Goal: Task Accomplishment & Management: Manage account settings

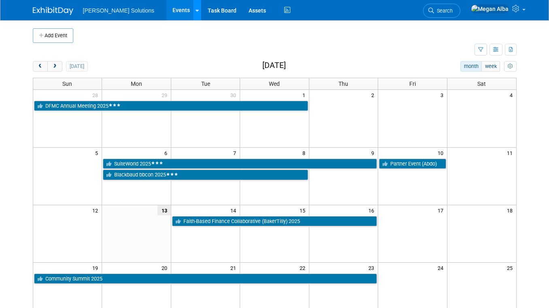
click at [196, 9] on icon at bounding box center [197, 10] width 3 height 5
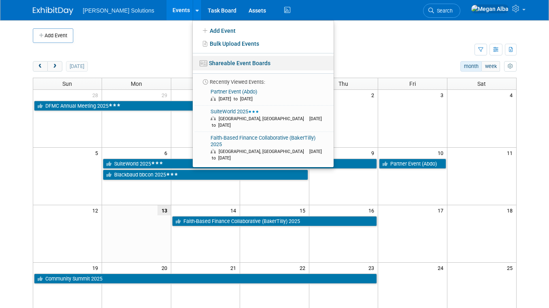
click at [193, 62] on link "Shareable Event Boards" at bounding box center [263, 63] width 141 height 15
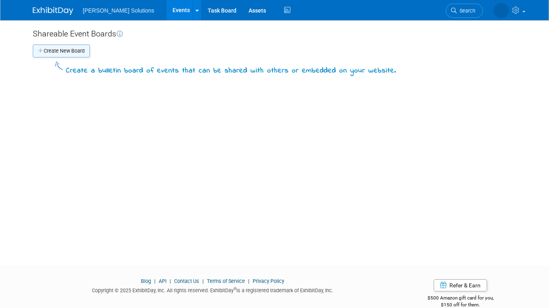
click at [76, 50] on button "Create New Board" at bounding box center [61, 51] width 57 height 13
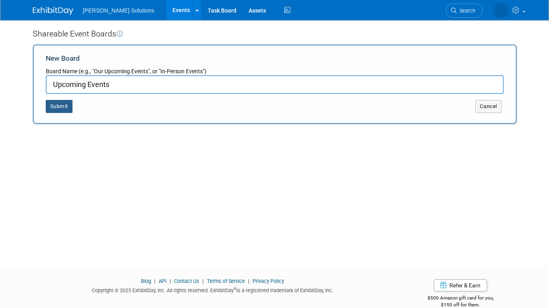
type input "Upcoming Events"
click at [64, 103] on button "Submit" at bounding box center [59, 106] width 27 height 13
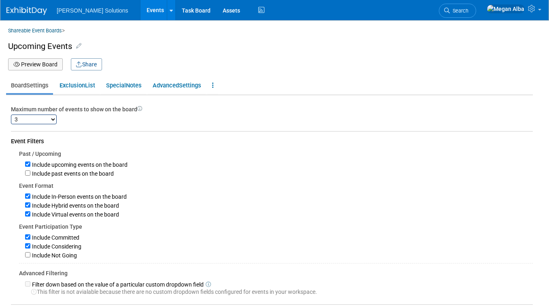
click at [38, 121] on select "1 2 3 4 5 6 7 8 9 10 11 12 13 14 15 16 17 18 19 20 21 22 23 24 25 26 27 28 29 3…" at bounding box center [34, 120] width 46 height 10
click at [11, 115] on select "1 2 3 4 5 6 7 8 9 10 11 12 13 14 15 16 17 18 19 20 21 22 23 24 25 26 27 28 29 3…" at bounding box center [34, 120] width 46 height 10
select select "3"
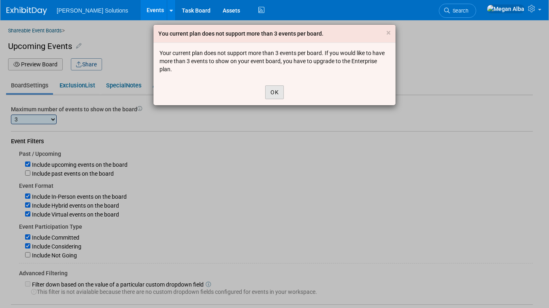
click at [274, 90] on button "OK" at bounding box center [274, 92] width 19 height 14
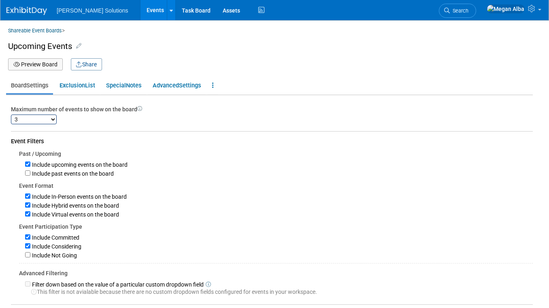
click at [42, 62] on button "Preview Board" at bounding box center [35, 64] width 55 height 12
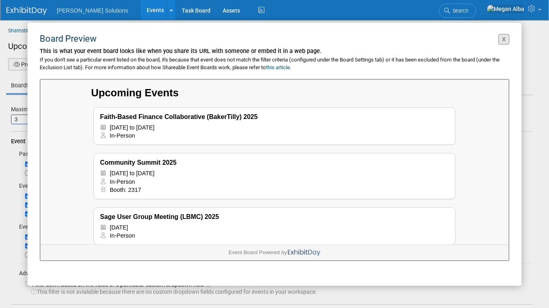
click at [507, 39] on button "X" at bounding box center [503, 39] width 11 height 11
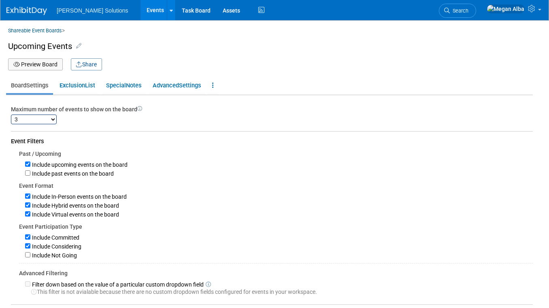
click at [140, 15] on link "Events" at bounding box center [155, 10] width 30 height 20
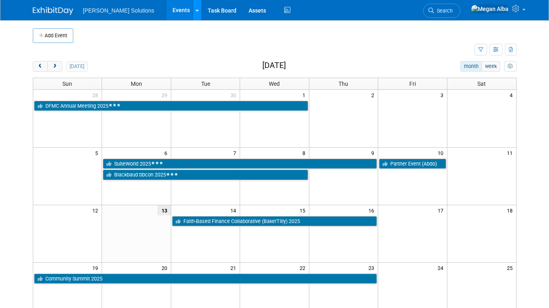
click at [193, 12] on link at bounding box center [197, 10] width 9 height 20
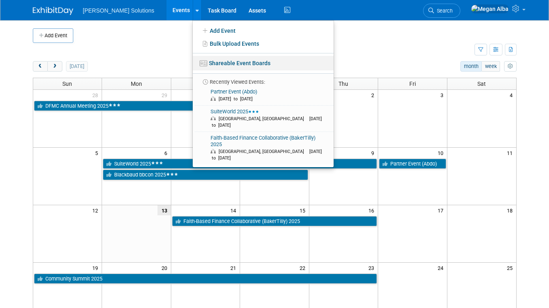
click at [204, 63] on link "Shareable Event Boards" at bounding box center [263, 63] width 141 height 15
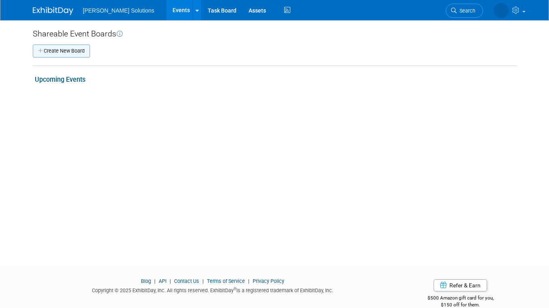
click at [73, 52] on button "Create New Board" at bounding box center [61, 51] width 57 height 13
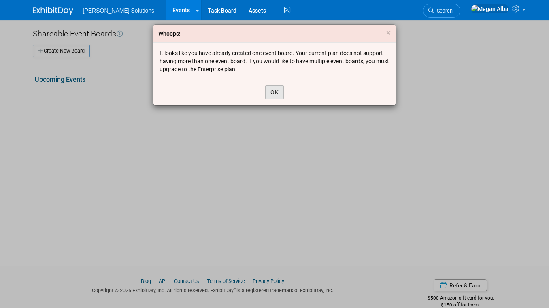
click at [276, 92] on button "OK" at bounding box center [274, 92] width 19 height 14
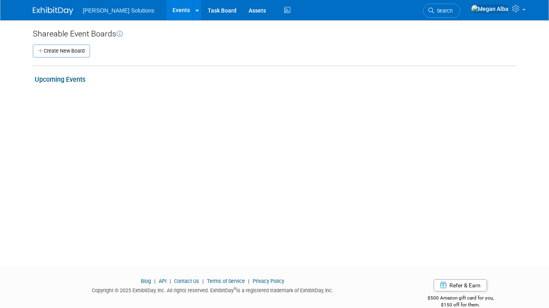
scroll to position [14, 0]
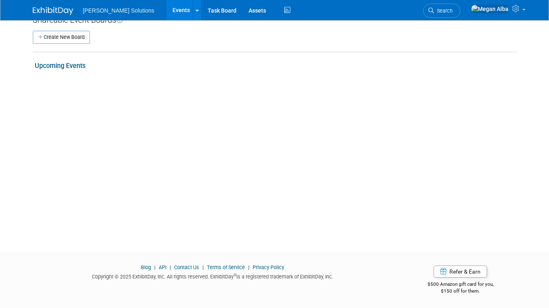
click at [65, 64] on link "Upcoming Events" at bounding box center [60, 66] width 51 height 8
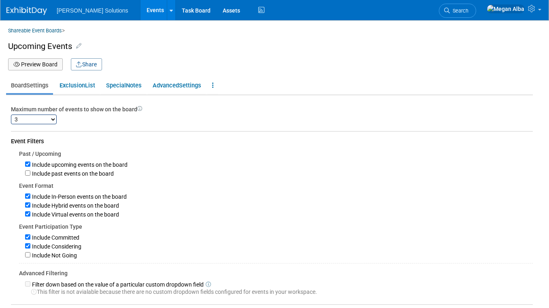
click at [140, 9] on link "Events" at bounding box center [155, 10] width 30 height 20
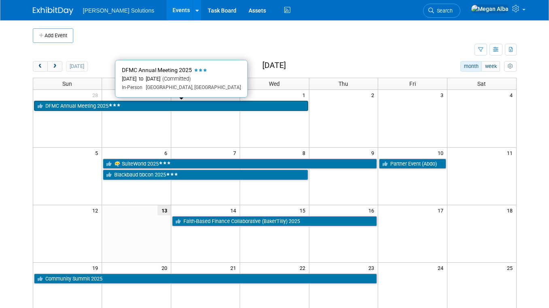
click at [156, 104] on link "DFMC Annual Meeting 2025" at bounding box center [171, 106] width 274 height 11
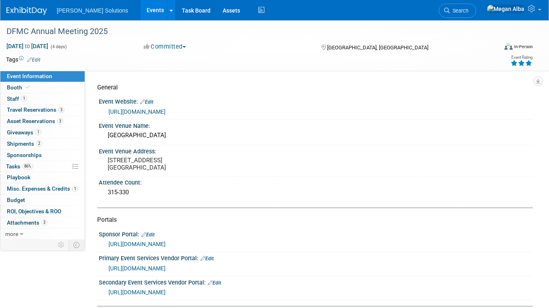
click at [21, 60] on icon at bounding box center [21, 58] width 4 height 4
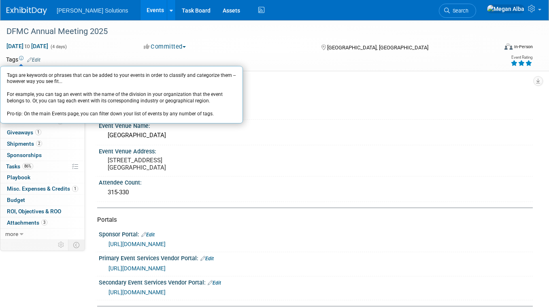
click at [21, 60] on icon at bounding box center [21, 58] width 4 height 4
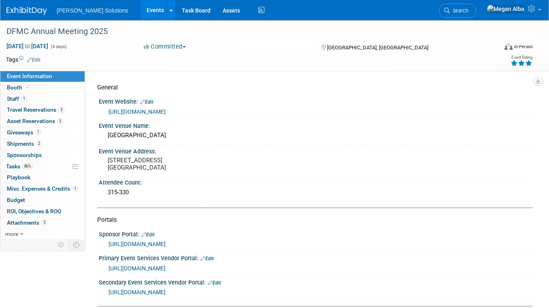
click at [32, 60] on icon at bounding box center [29, 59] width 5 height 5
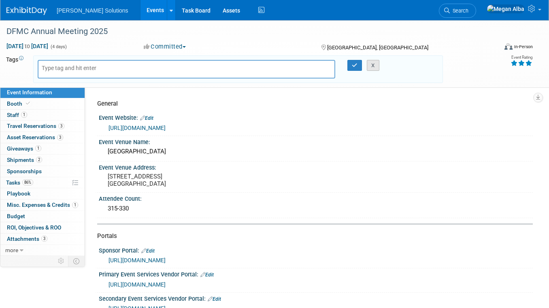
click at [377, 64] on button "X" at bounding box center [373, 65] width 13 height 11
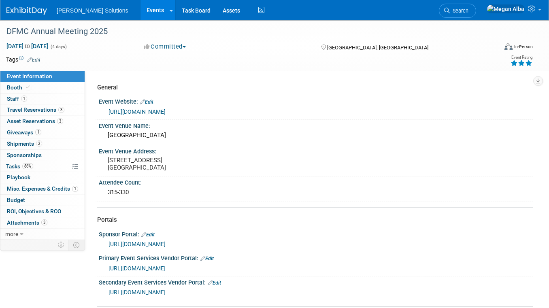
click at [140, 6] on link "Events" at bounding box center [155, 10] width 30 height 20
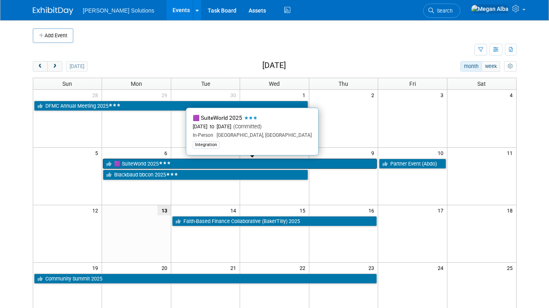
click at [142, 164] on link "🟪 SuiteWorld 2025" at bounding box center [240, 164] width 274 height 11
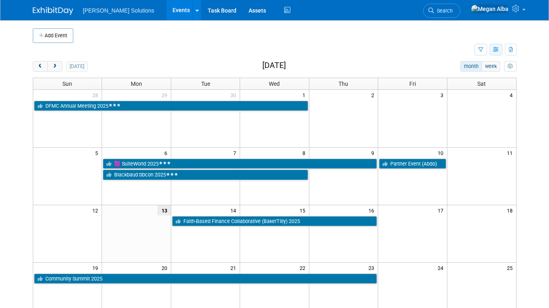
click at [491, 48] on button "button" at bounding box center [495, 50] width 13 height 12
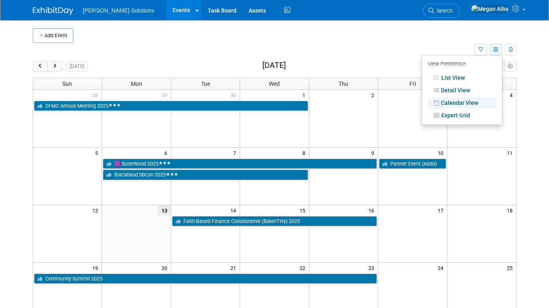
click at [491, 48] on button "button" at bounding box center [495, 50] width 13 height 12
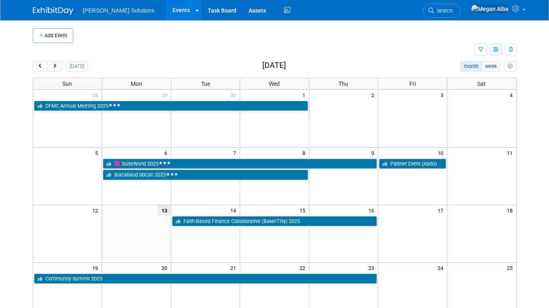
click at [492, 47] on button "button" at bounding box center [495, 50] width 13 height 12
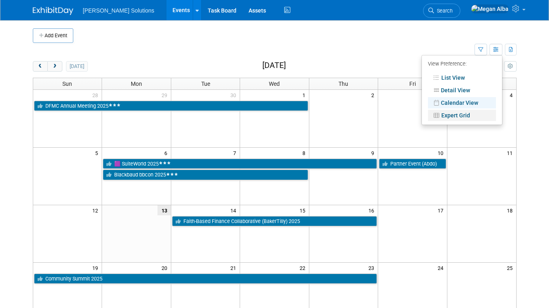
click at [450, 115] on link "Expert Grid" at bounding box center [462, 115] width 68 height 11
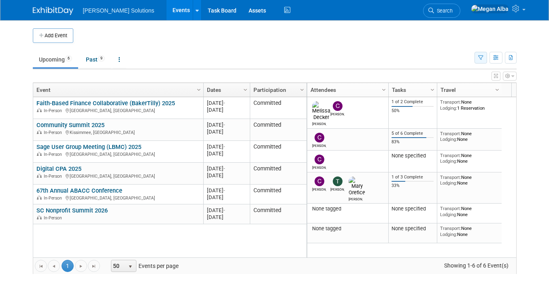
click at [480, 56] on icon "button" at bounding box center [480, 57] width 5 height 5
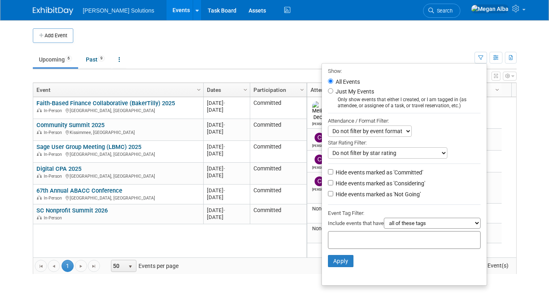
click at [382, 129] on select "Do not filter by event format Only show In-Person events Only show Virtual even…" at bounding box center [370, 130] width 84 height 11
click at [412, 152] on select "Do not filter by star rating Only show events with no ratings (0 stars) Only sh…" at bounding box center [387, 152] width 119 height 11
click at [446, 227] on select "all of these tags any one of these tags only and exactly these specific tags" at bounding box center [432, 223] width 97 height 11
select select "any"
click at [384, 218] on select "all of these tags any one of these tags only and exactly these specific tags" at bounding box center [432, 223] width 97 height 11
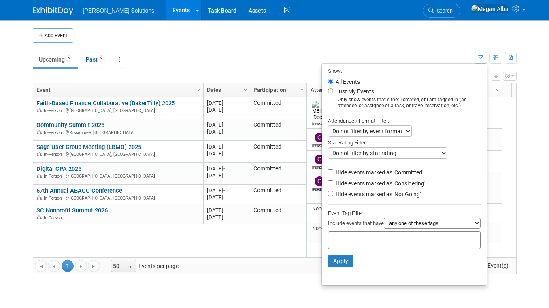
click at [425, 223] on select "all of these tags any one of these tags only and exactly these specific tags" at bounding box center [432, 223] width 97 height 11
click at [367, 131] on select "Do not filter by event format Only show In-Person events Only show Virtual even…" at bounding box center [370, 130] width 84 height 11
click at [289, 54] on ul "Upcoming 6 Past 9 All Events 15 Past and Upcoming Grouped Annually Events group…" at bounding box center [254, 60] width 442 height 18
